Goal: Information Seeking & Learning: Check status

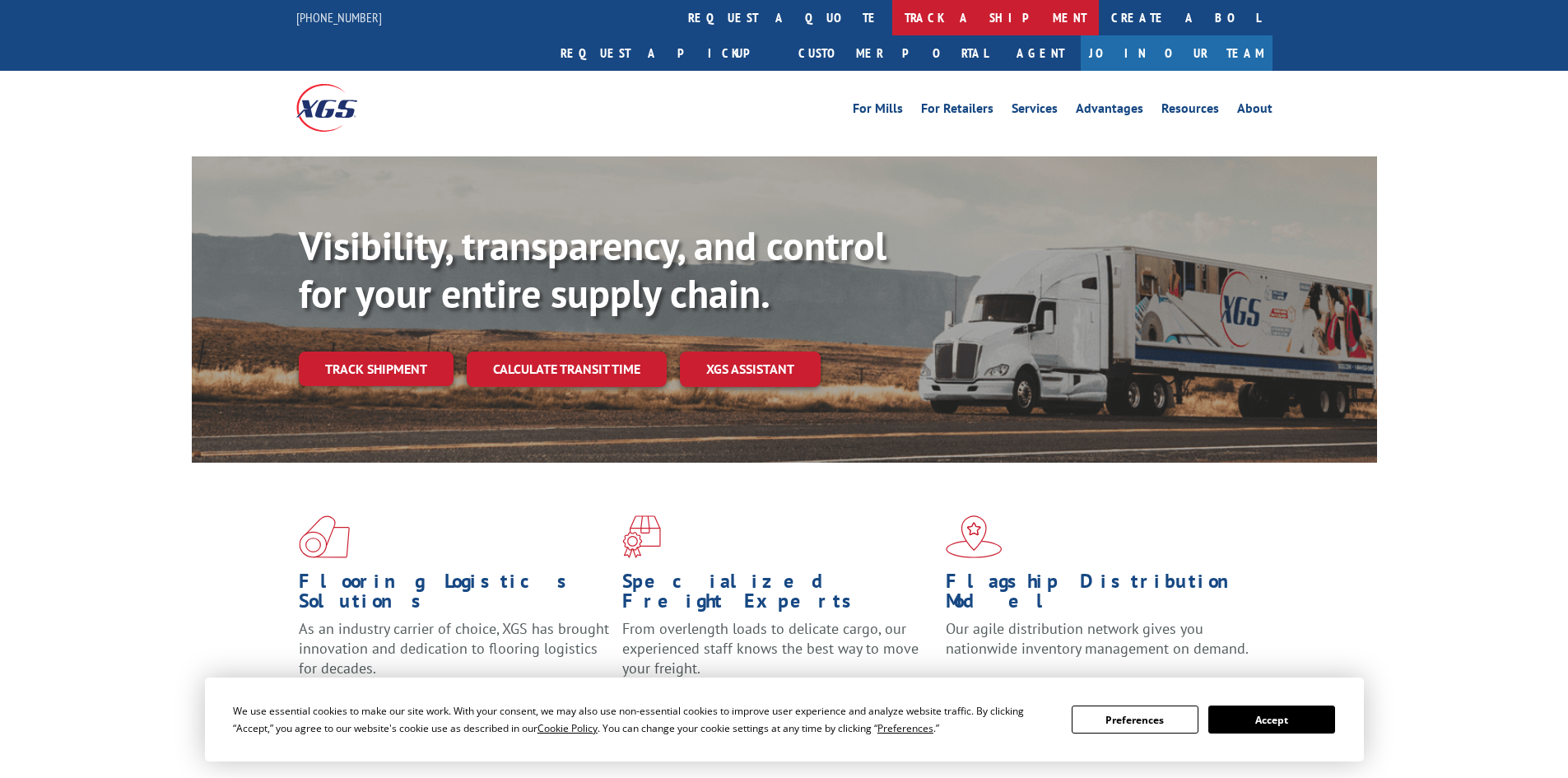
click at [892, 19] on link "track a shipment" at bounding box center [995, 17] width 207 height 35
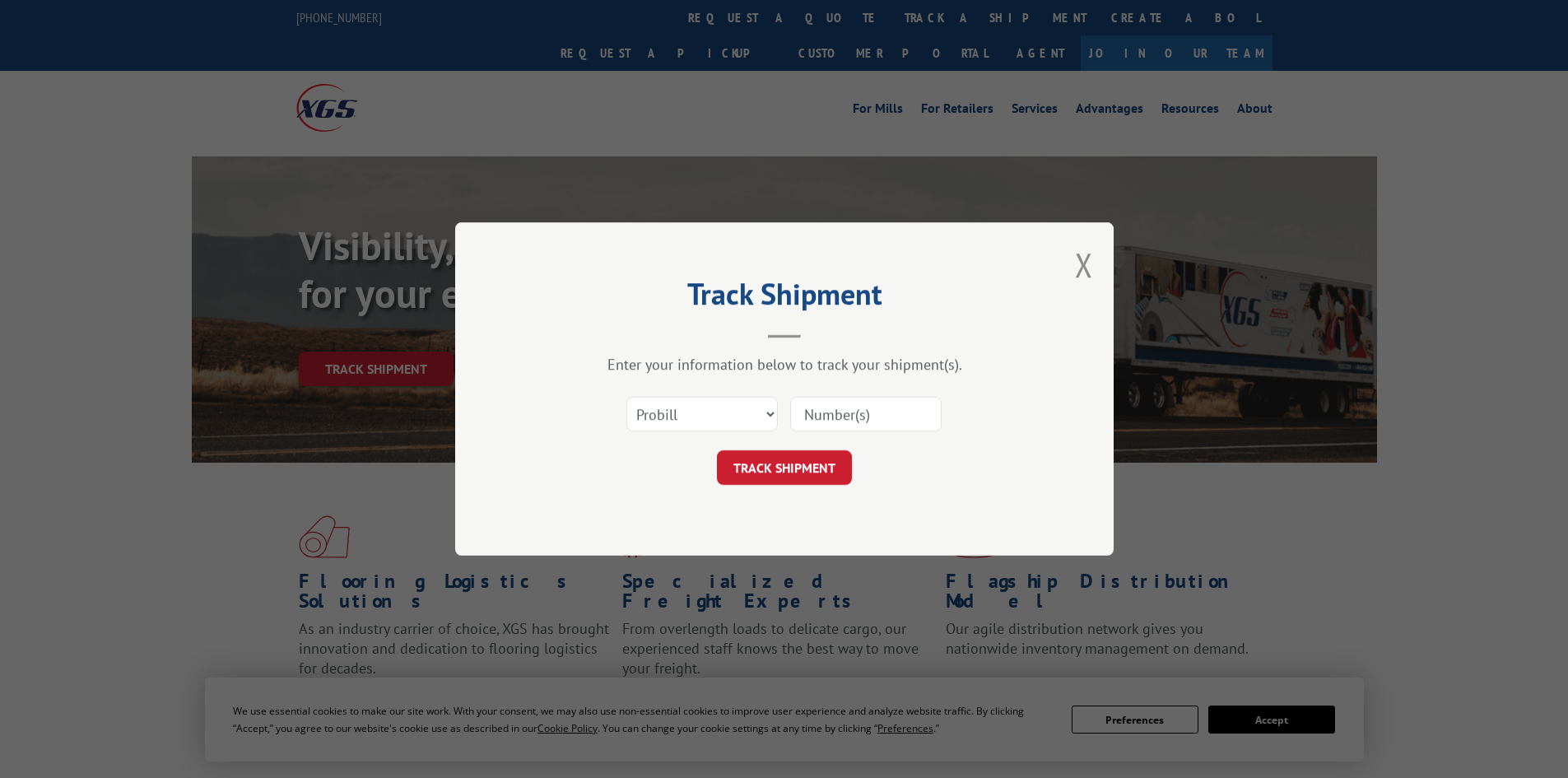
click at [820, 411] on input at bounding box center [866, 414] width 151 height 34
click at [697, 411] on select "Select category... Probill BOL PO" at bounding box center [702, 414] width 151 height 34
drag, startPoint x: 684, startPoint y: 407, endPoint x: 784, endPoint y: 416, distance: 100.4
click at [684, 407] on select "Select category... Probill BOL PO" at bounding box center [702, 414] width 151 height 34
click at [936, 416] on input at bounding box center [866, 414] width 151 height 34
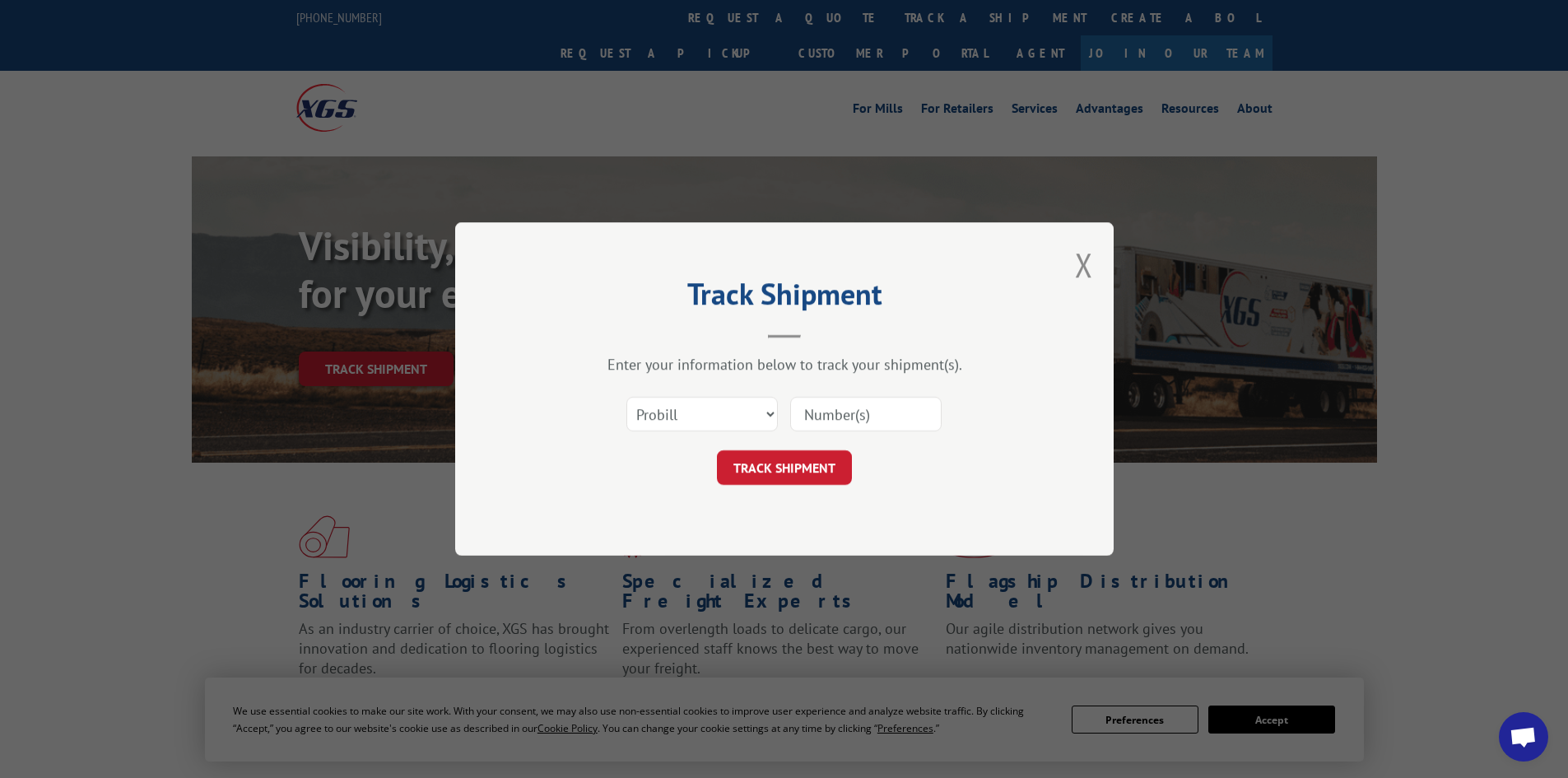
paste input "17008899"
type input "17008899"
click at [820, 453] on button "TRACK SHIPMENT" at bounding box center [784, 468] width 135 height 34
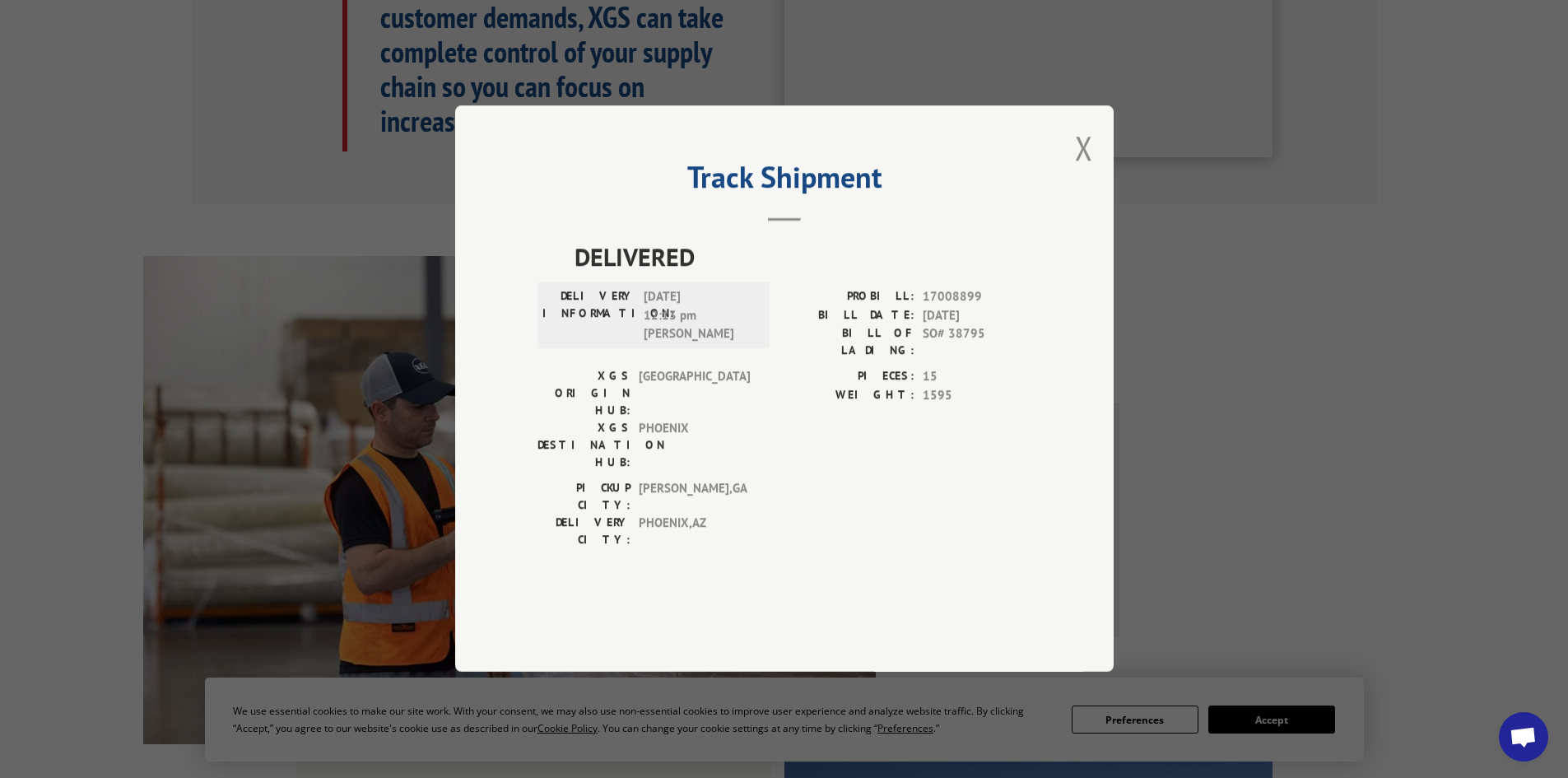
scroll to position [1235, 0]
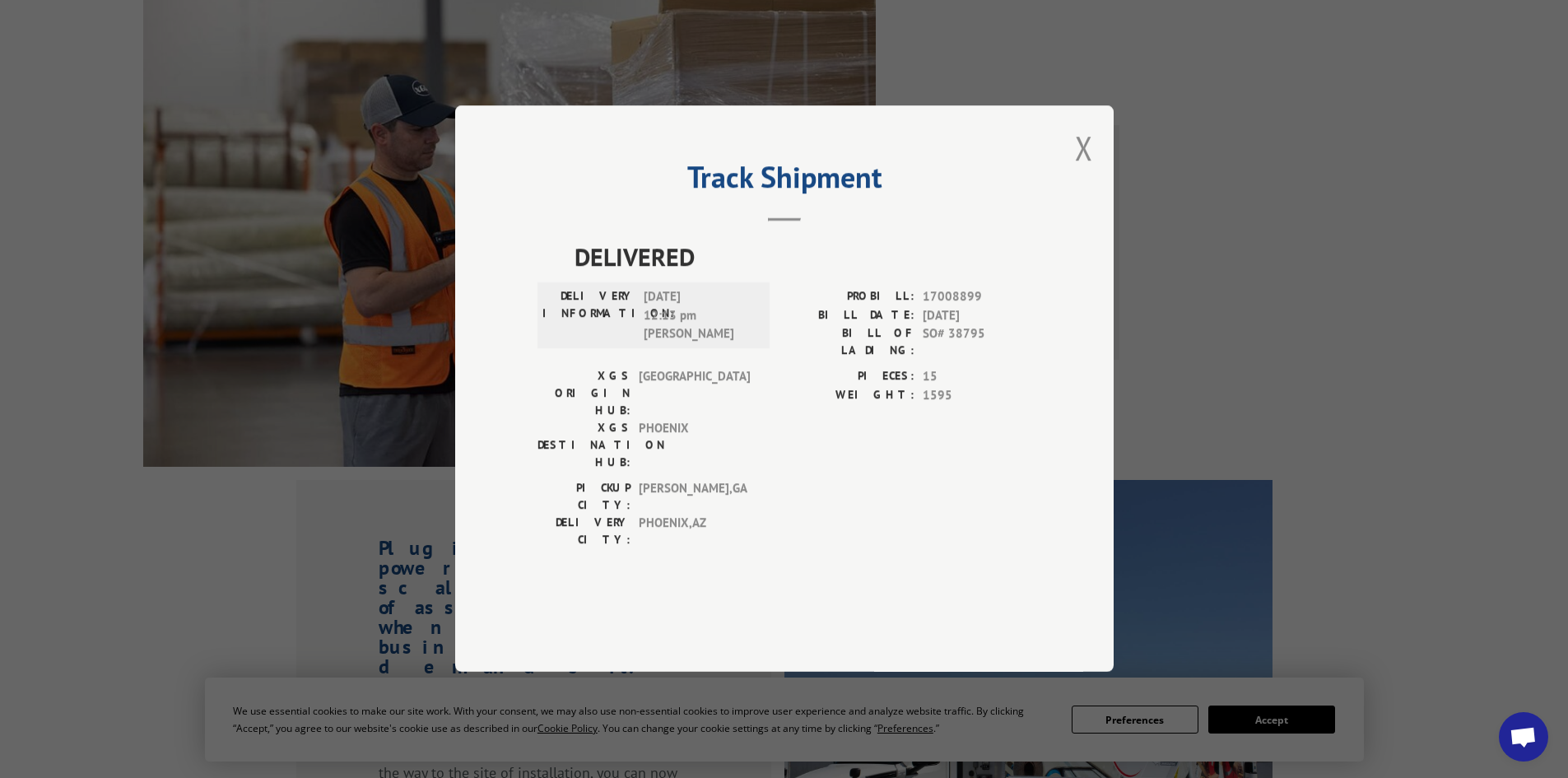
click at [1094, 187] on div "Track Shipment DELIVERED DELIVERY INFORMATION: [DATE] 12:13 pm [PERSON_NAME]: 1…" at bounding box center [784, 388] width 659 height 567
